Goal: Information Seeking & Learning: Learn about a topic

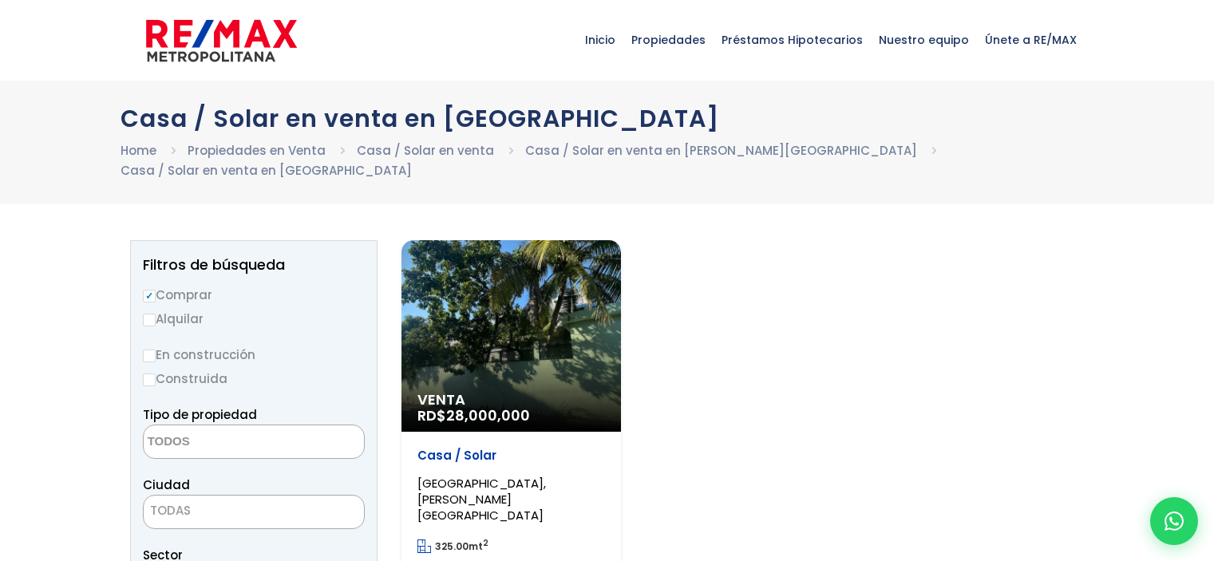
select select
click at [455, 338] on div "Venta RD$ 28,000,000" at bounding box center [510, 336] width 219 height 192
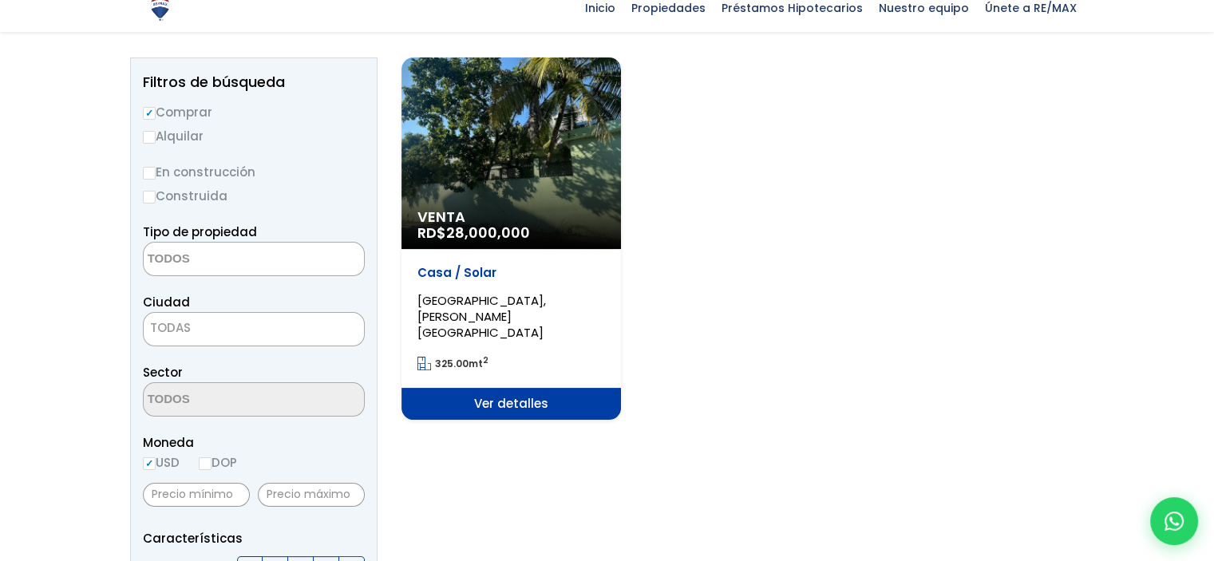
scroll to position [319, 0]
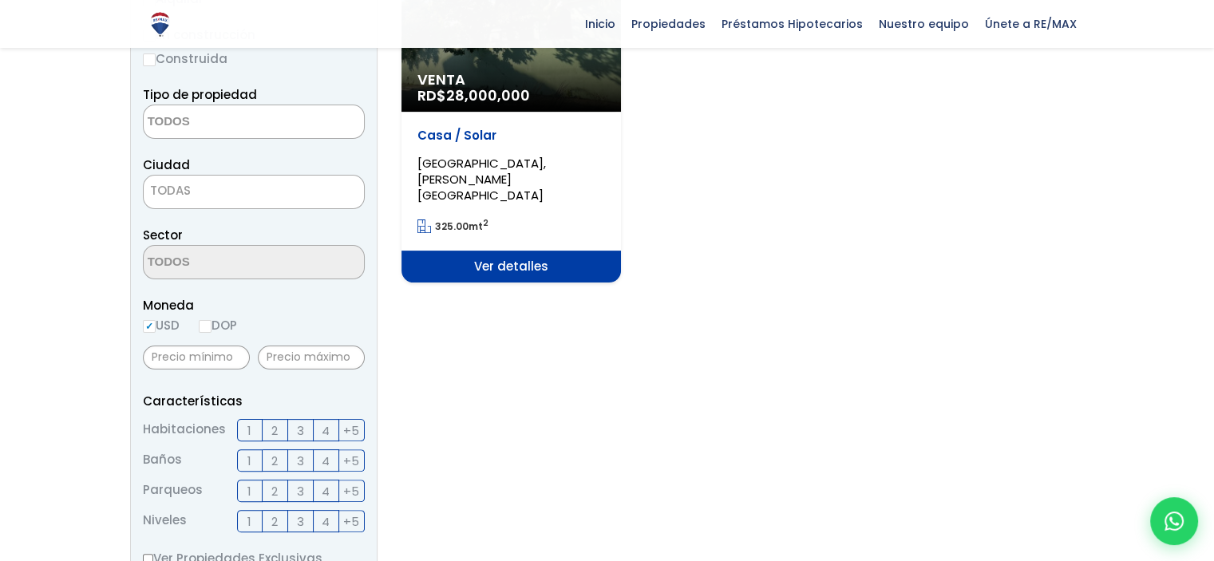
click at [475, 251] on span "Ver detalles" at bounding box center [510, 267] width 219 height 32
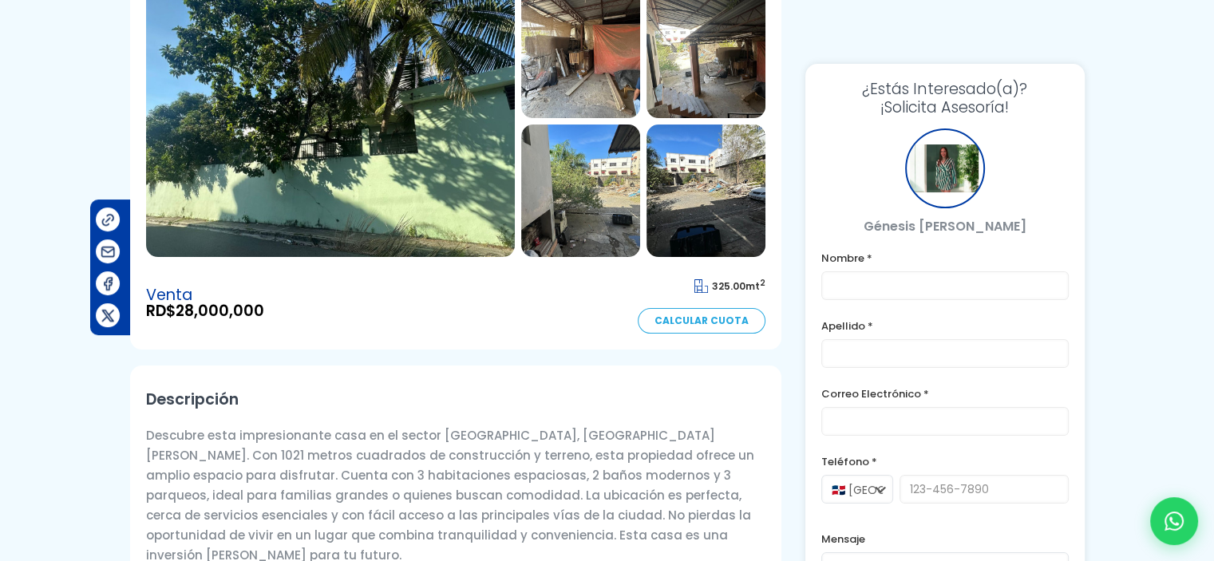
scroll to position [80, 0]
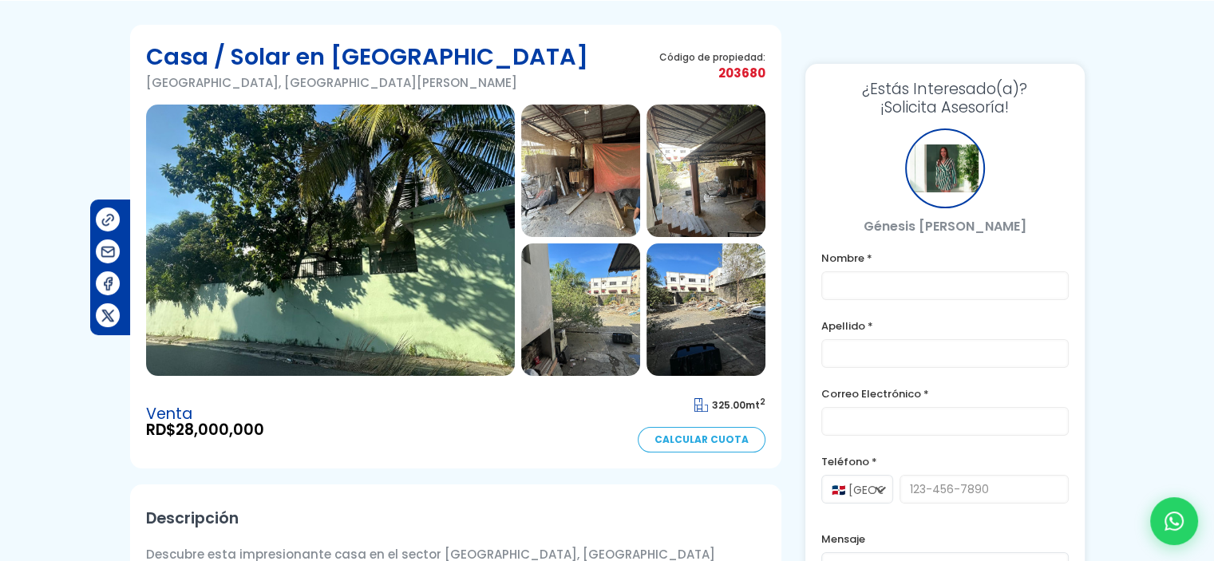
click at [205, 219] on img at bounding box center [330, 240] width 369 height 271
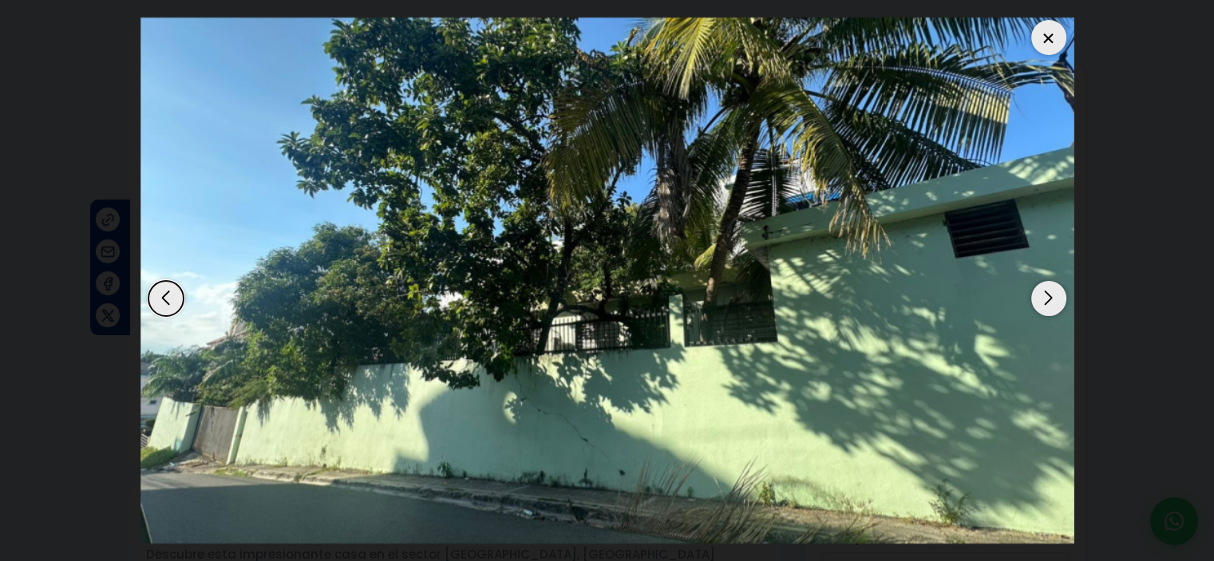
click at [1065, 293] on img "1 / 8" at bounding box center [607, 280] width 934 height 525
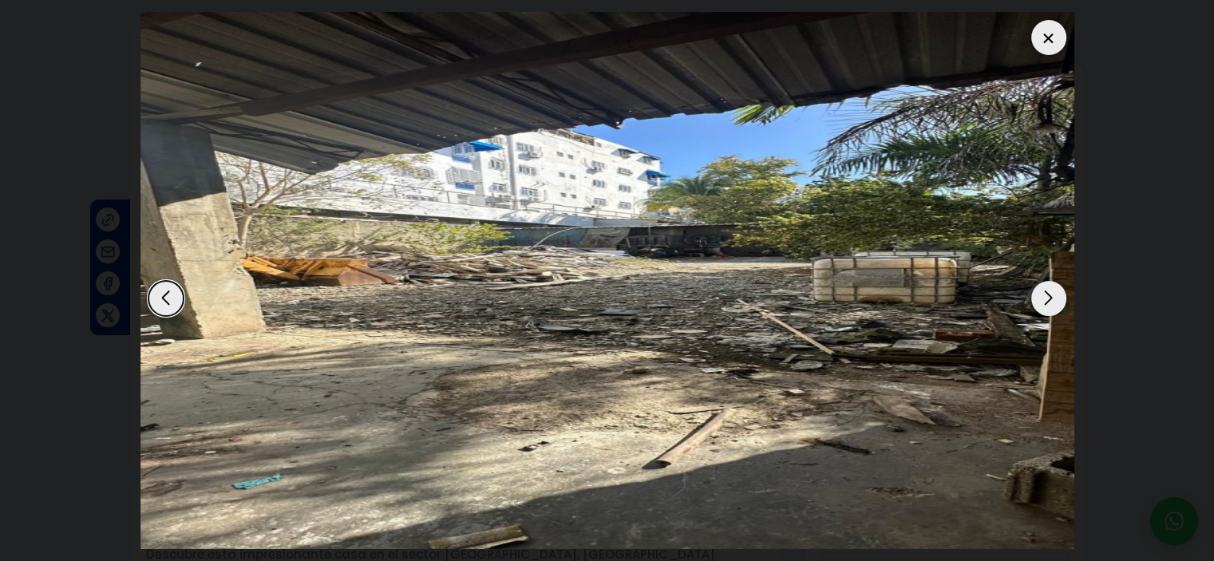
click at [1065, 293] on img "8 / 8" at bounding box center [607, 280] width 934 height 537
click at [1045, 302] on div "Next slide" at bounding box center [1048, 298] width 35 height 35
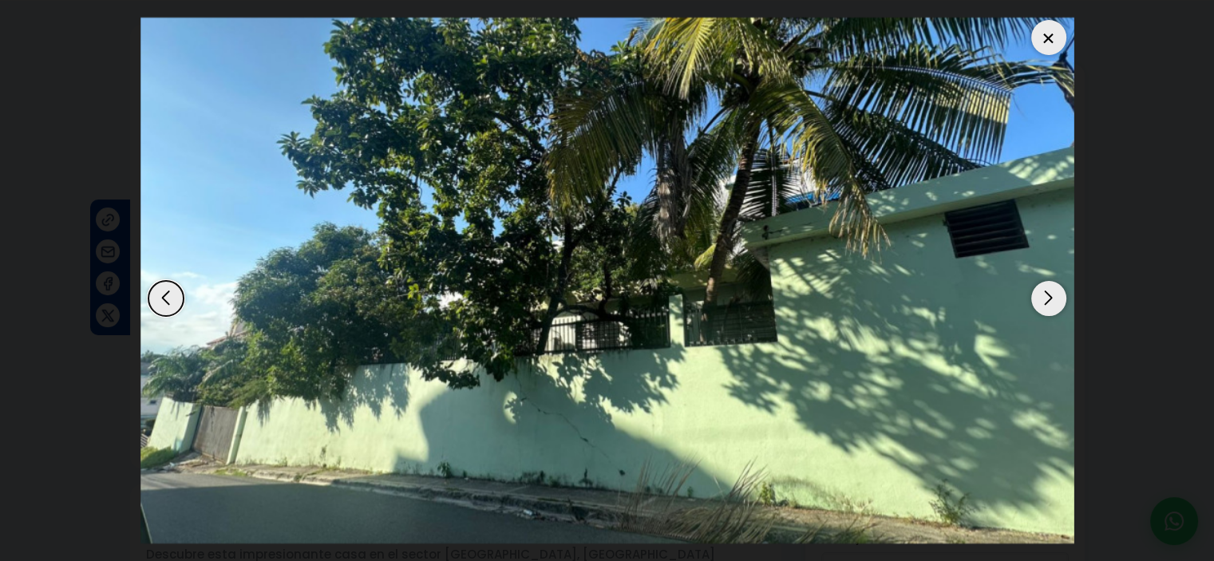
click at [1045, 302] on div "Next slide" at bounding box center [1048, 298] width 35 height 35
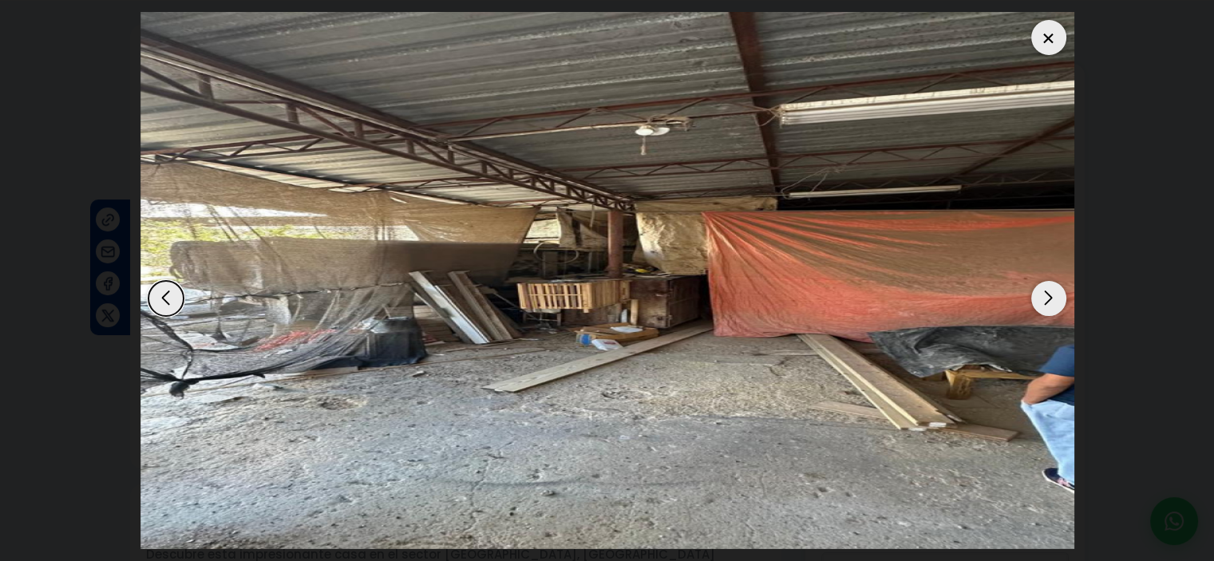
click at [1045, 302] on div "Next slide" at bounding box center [1048, 298] width 35 height 35
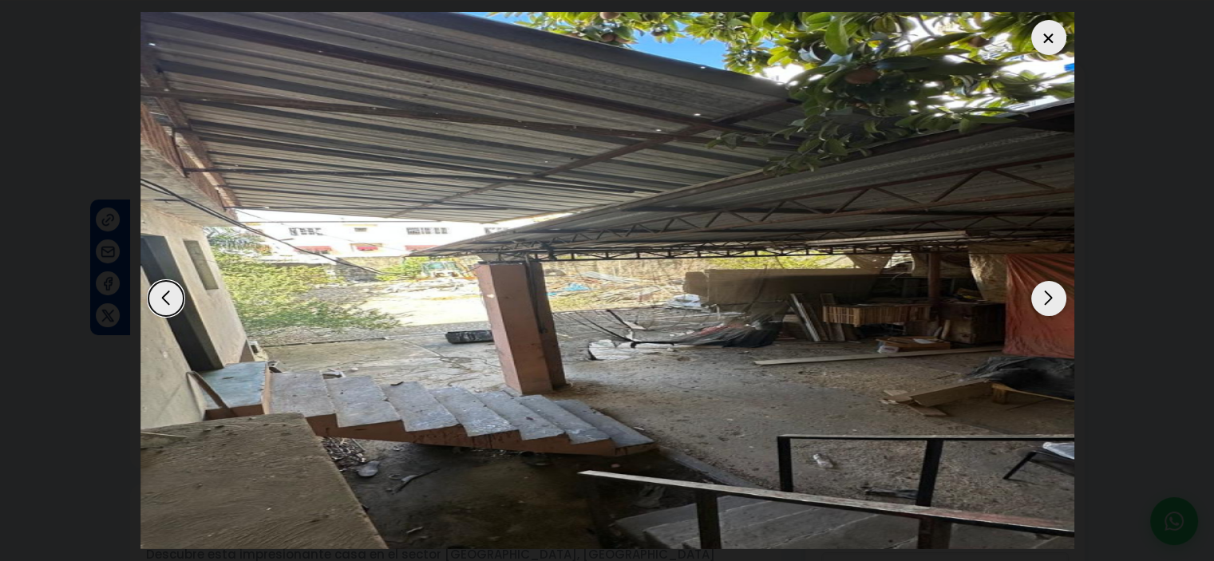
click at [1045, 302] on div "Next slide" at bounding box center [1048, 298] width 35 height 35
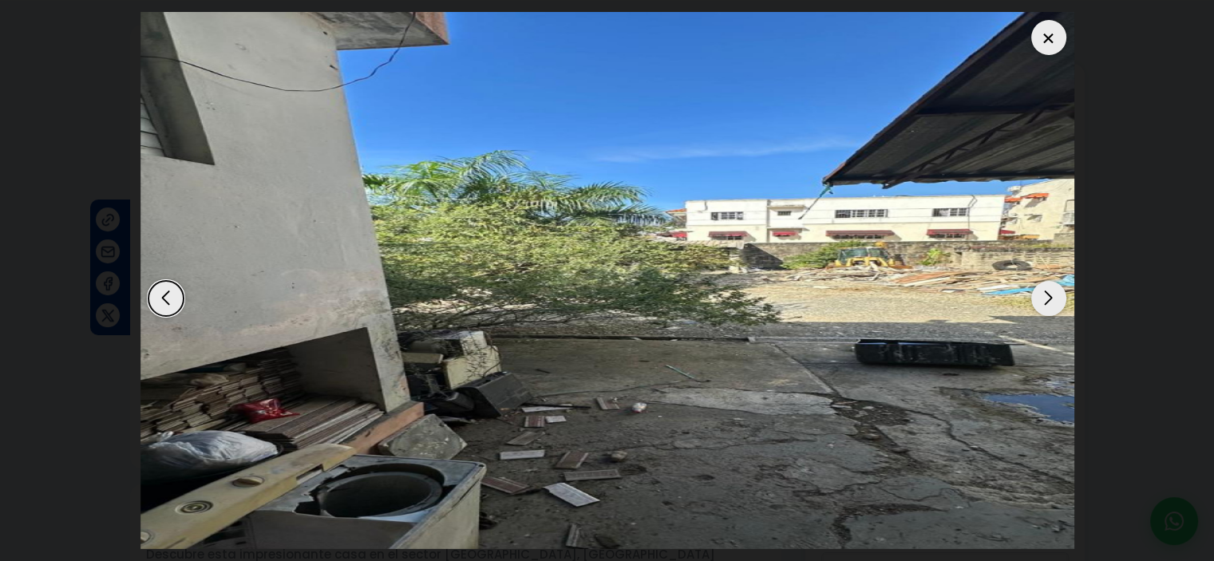
click at [1045, 302] on div "Next slide" at bounding box center [1048, 298] width 35 height 35
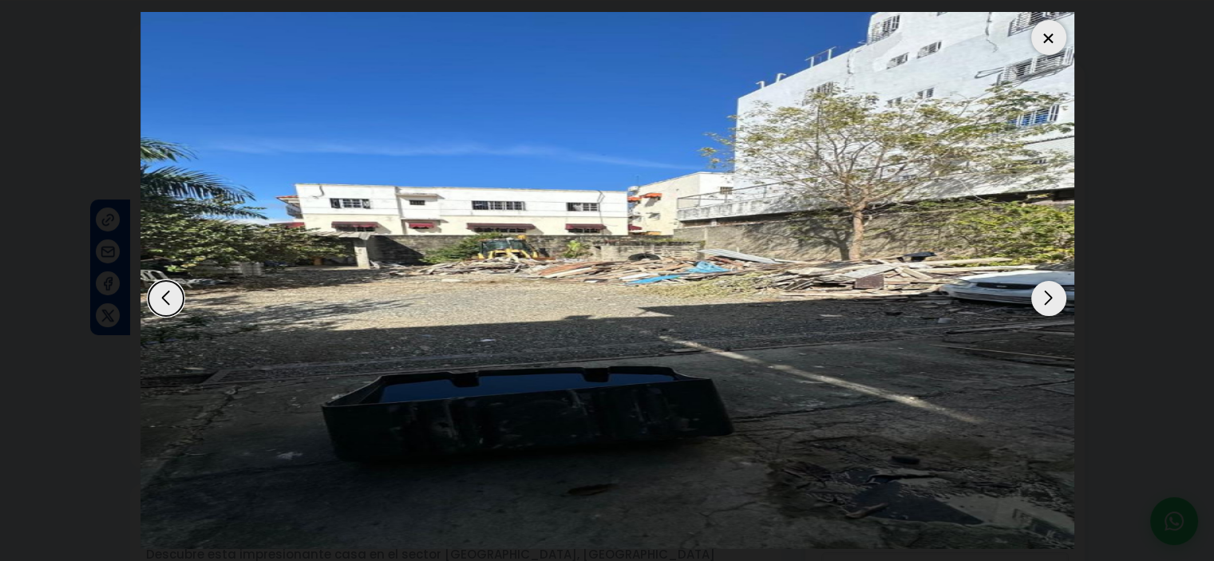
click at [1045, 302] on div "Next slide" at bounding box center [1048, 298] width 35 height 35
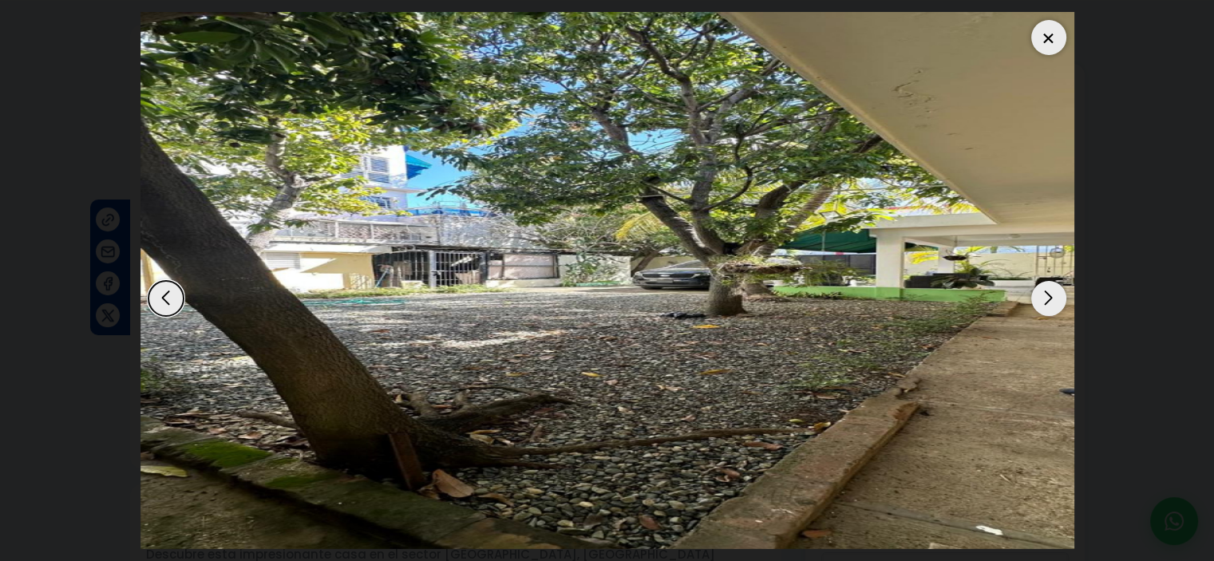
click at [1045, 302] on div "Next slide" at bounding box center [1048, 298] width 35 height 35
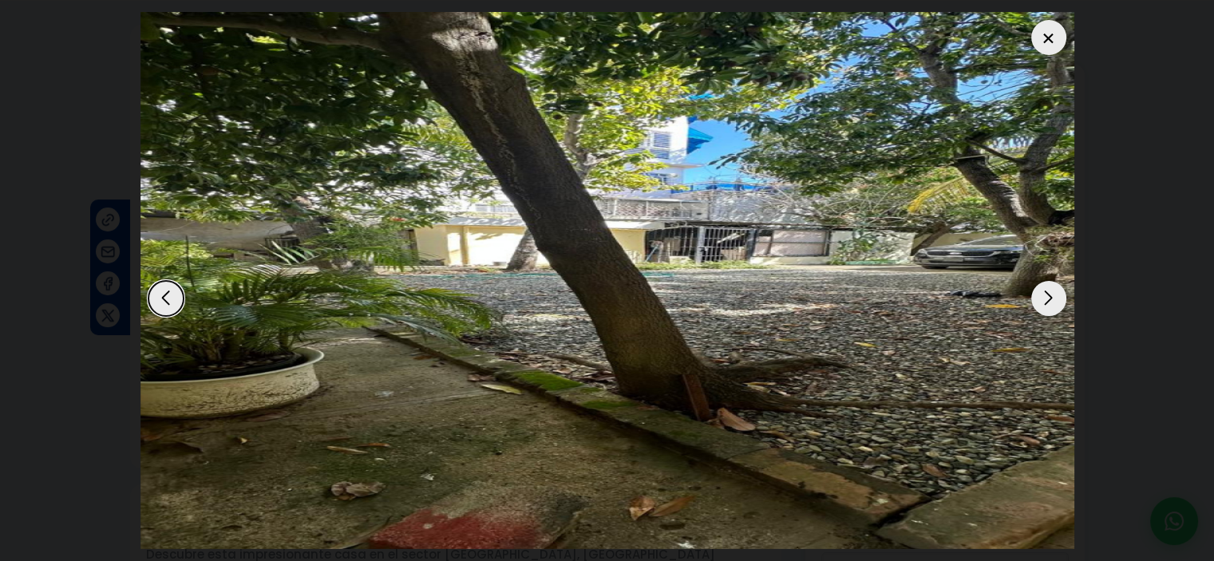
click at [1045, 302] on div "Next slide" at bounding box center [1048, 298] width 35 height 35
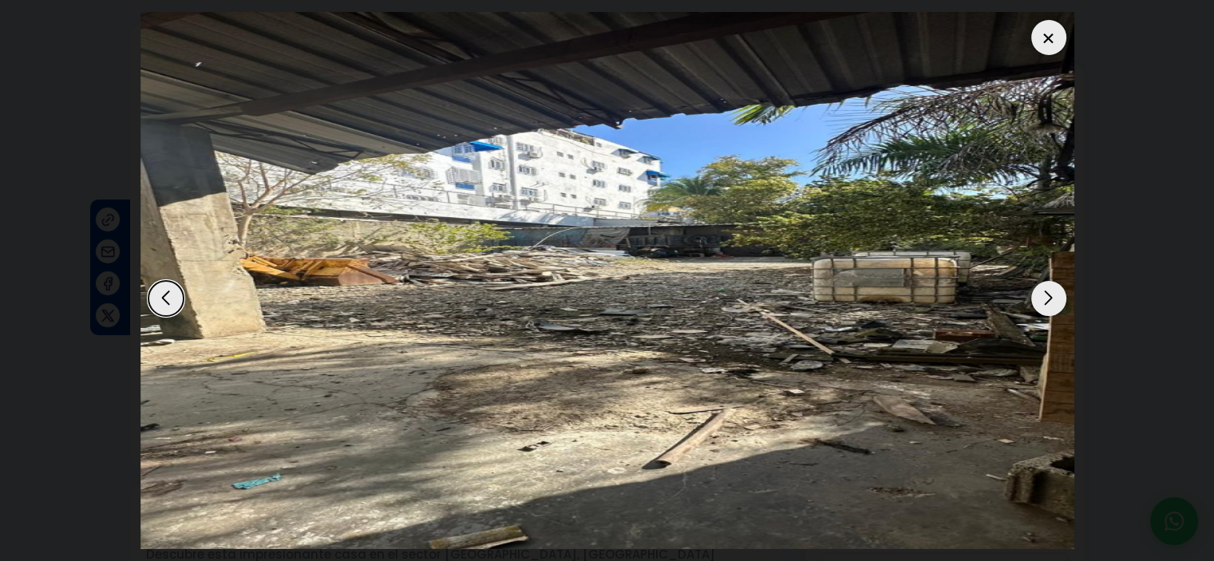
click at [1045, 302] on div "Next slide" at bounding box center [1048, 298] width 35 height 35
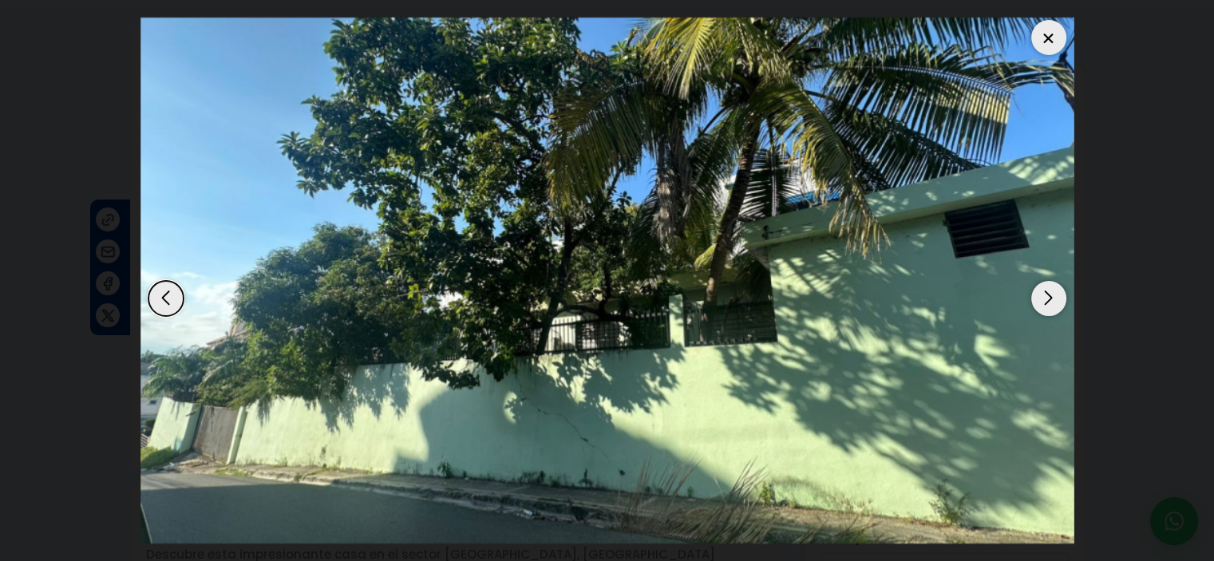
click at [1045, 302] on div "Next slide" at bounding box center [1048, 298] width 35 height 35
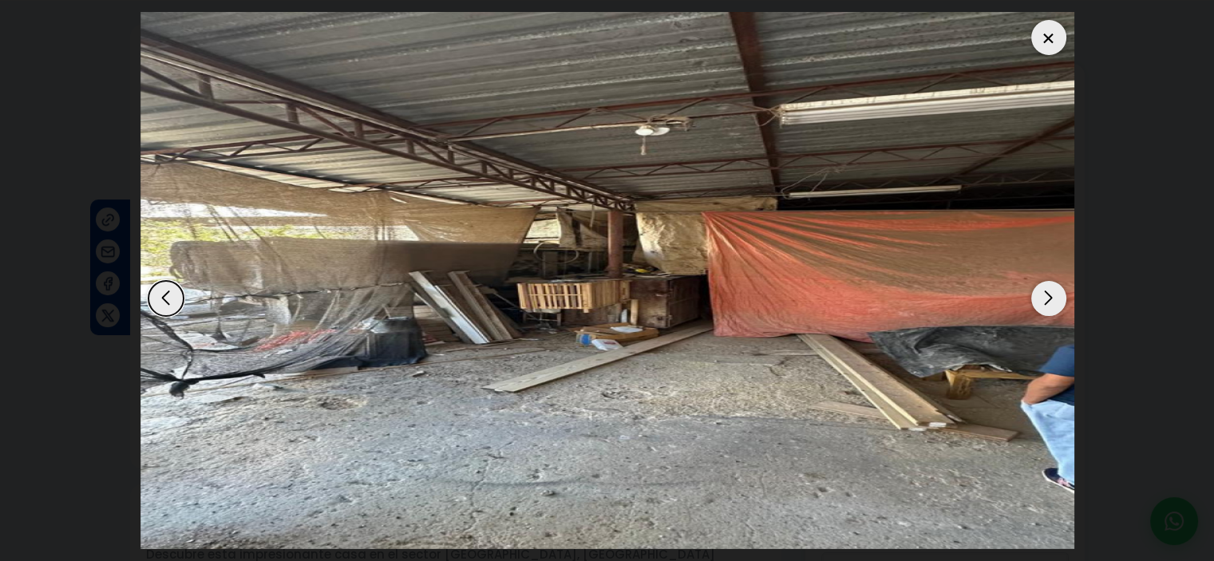
click at [1054, 48] on div at bounding box center [1048, 37] width 35 height 35
